Goal: Information Seeking & Learning: Learn about a topic

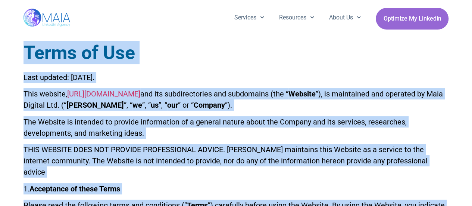
click at [96, 53] on h1 "Terms of Use" at bounding box center [236, 52] width 425 height 23
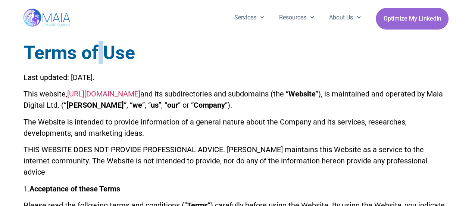
click at [96, 53] on h1 "Terms of Use" at bounding box center [236, 52] width 425 height 23
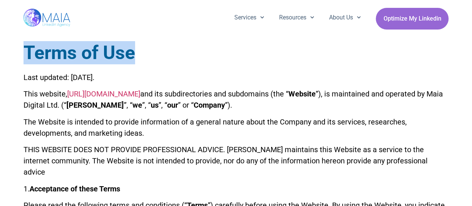
click at [96, 53] on h1 "Terms of Use" at bounding box center [236, 52] width 425 height 23
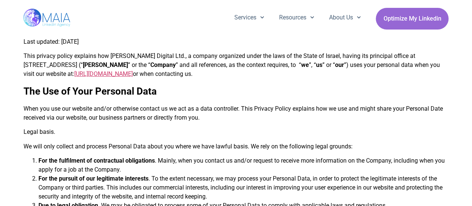
click at [102, 55] on p "This privacy policy explains how [PERSON_NAME] Digital Ltd., a company organize…" at bounding box center [236, 65] width 425 height 27
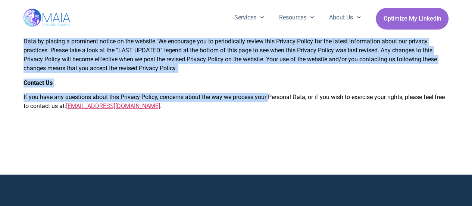
scroll to position [1368, 0]
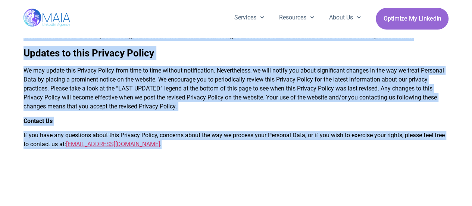
drag, startPoint x: 21, startPoint y: 38, endPoint x: 250, endPoint y: 153, distance: 256.4
copy div "Lore ipsumdo: Sita 6, 1991 Cons adipisc elitse doeiusmo tem Inci Utlabor Etd., …"
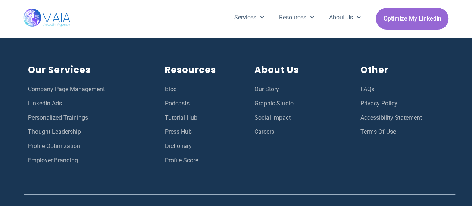
scroll to position [1651, 0]
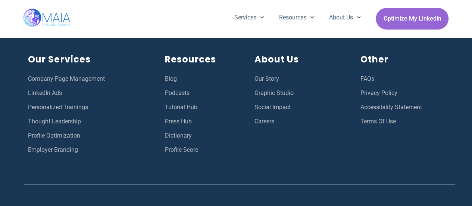
click at [373, 112] on span "Accessibility Statement" at bounding box center [392, 107] width 62 height 10
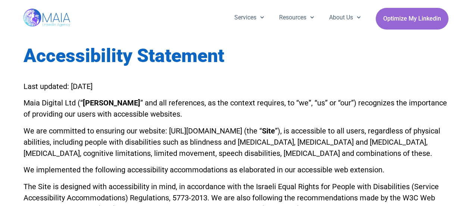
scroll to position [249, 0]
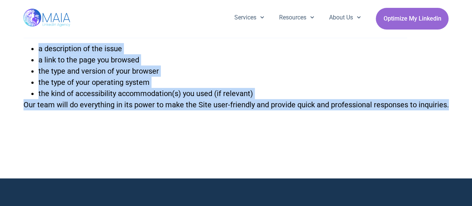
click at [472, 103] on html "We value your privacy We use cookies to enhance your browsing experience, serve…" at bounding box center [236, 129] width 472 height 757
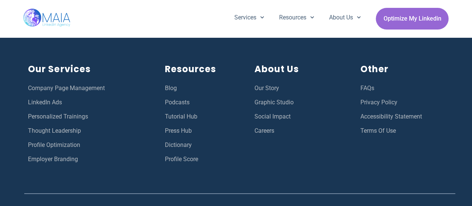
scroll to position [478, 0]
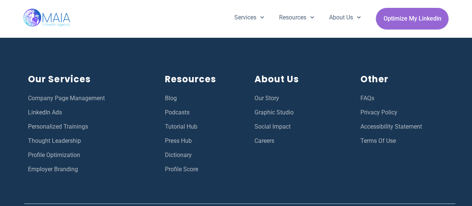
click at [313, 181] on div at bounding box center [239, 203] width 431 height 44
